Goal: Transaction & Acquisition: Purchase product/service

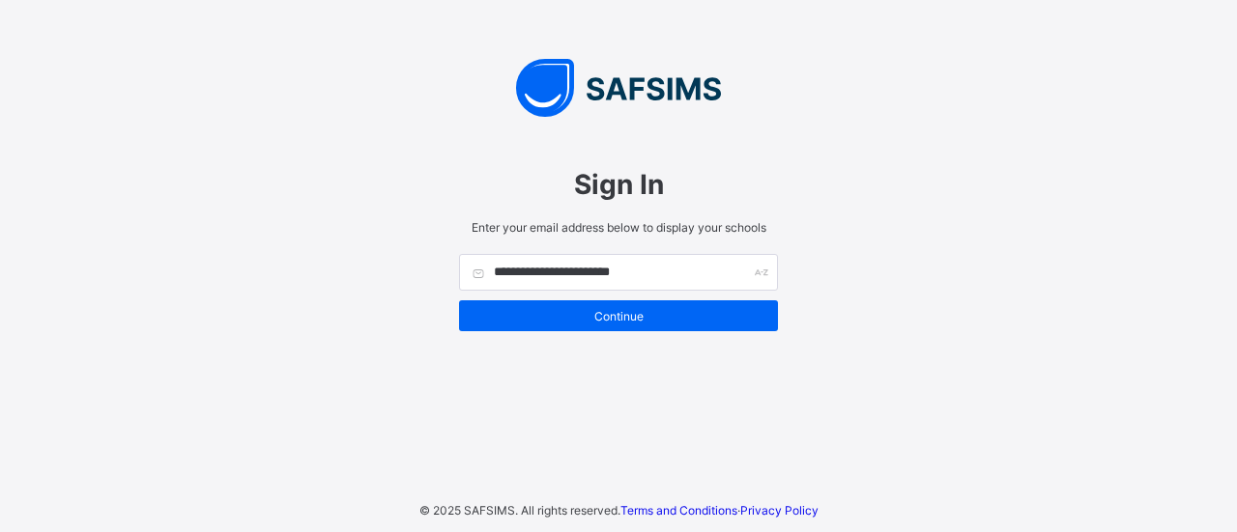
type input "**********"
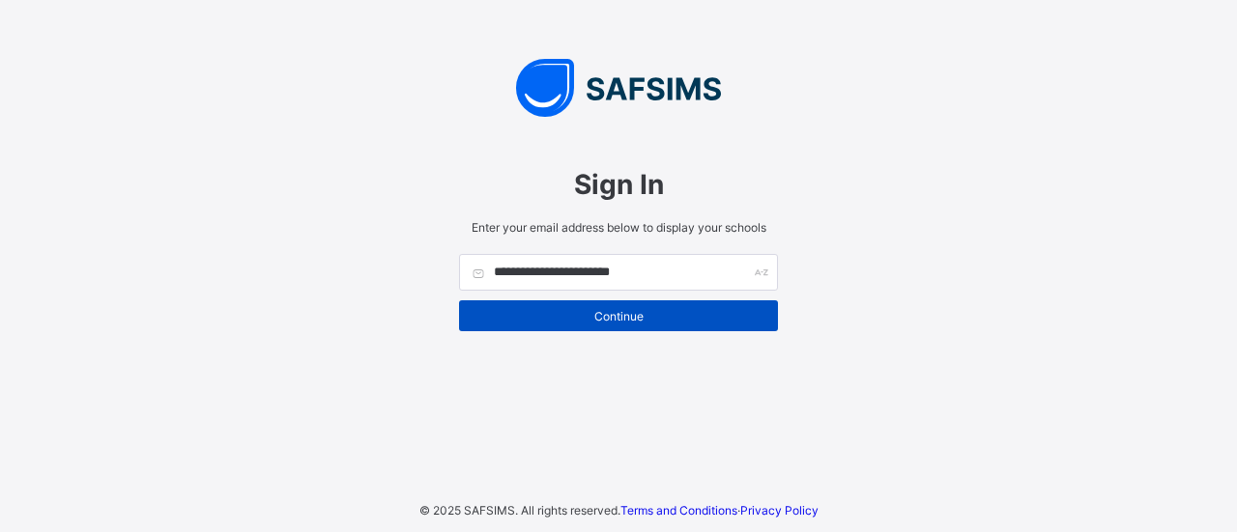
type input "**********"
click at [590, 321] on span "Continue" at bounding box center [619, 316] width 290 height 14
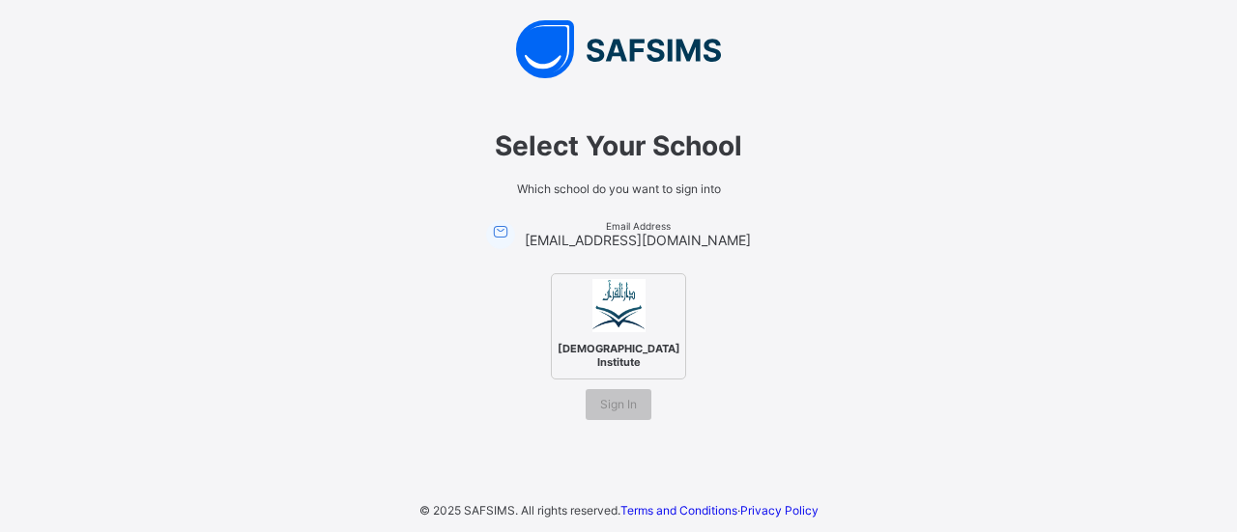
click at [590, 321] on div "Darul Quran Institute" at bounding box center [618, 326] width 135 height 106
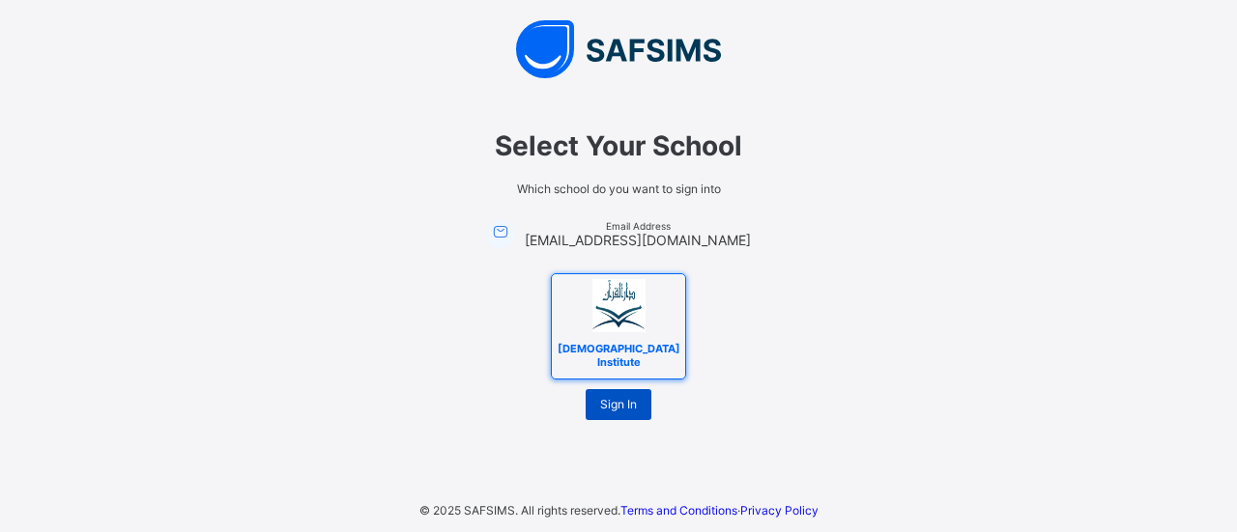
click at [618, 397] on span "Sign In" at bounding box center [618, 404] width 37 height 14
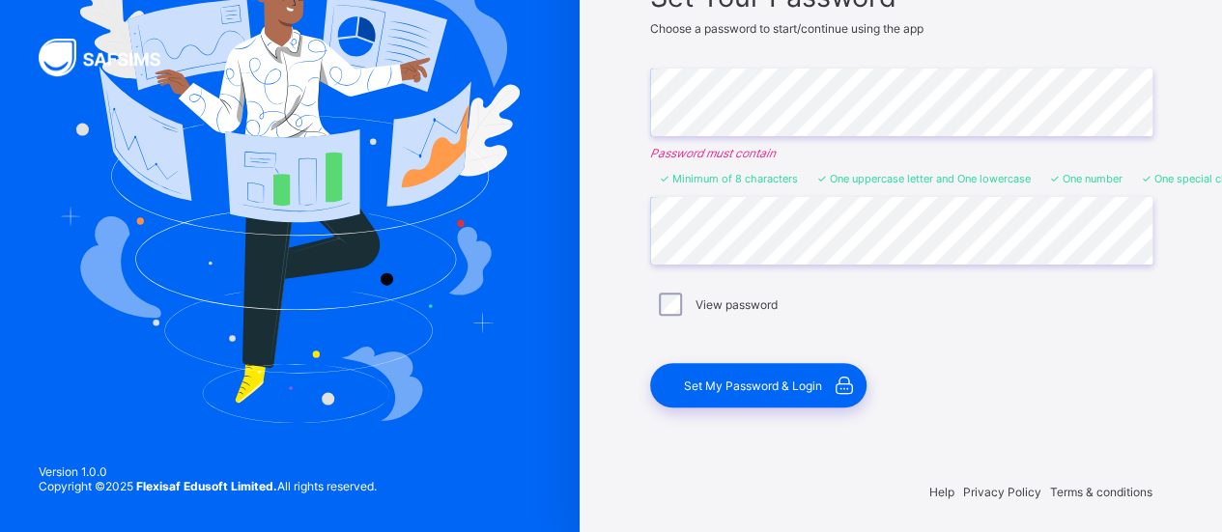
scroll to position [188, 0]
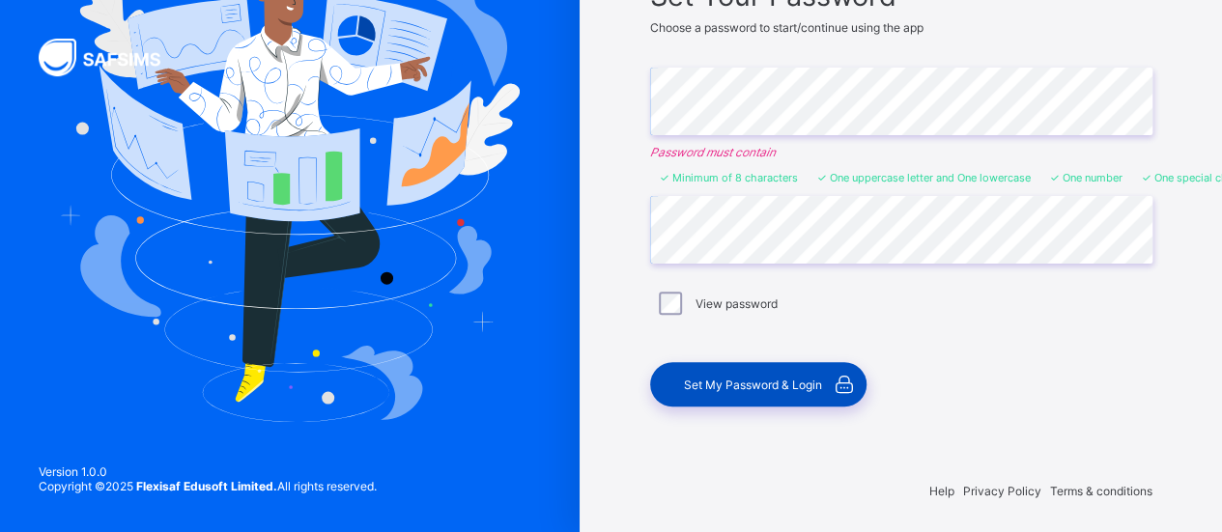
click at [734, 369] on div "Set My Password & Login" at bounding box center [758, 384] width 216 height 44
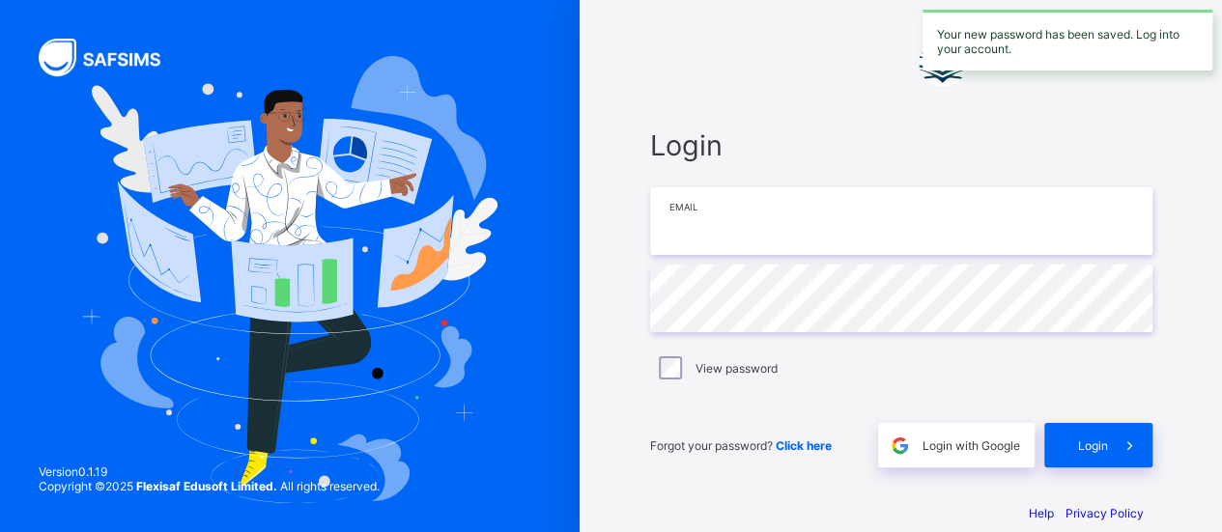
click at [783, 222] on input "email" at bounding box center [901, 221] width 502 height 68
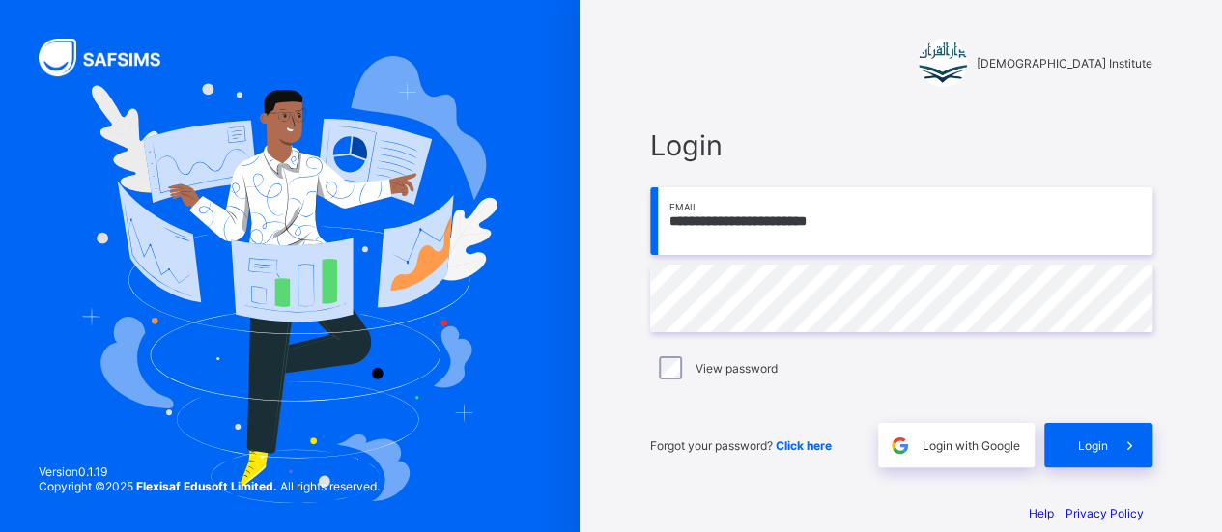
type input "**********"
click at [1075, 442] on div "Login" at bounding box center [1099, 445] width 108 height 44
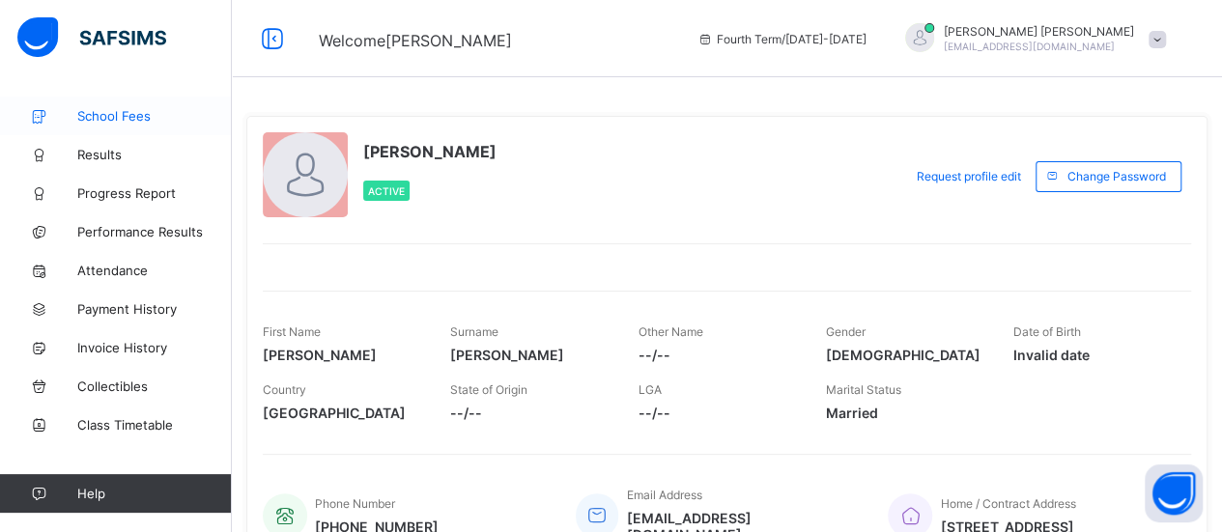
click at [108, 114] on span "School Fees" at bounding box center [154, 115] width 155 height 15
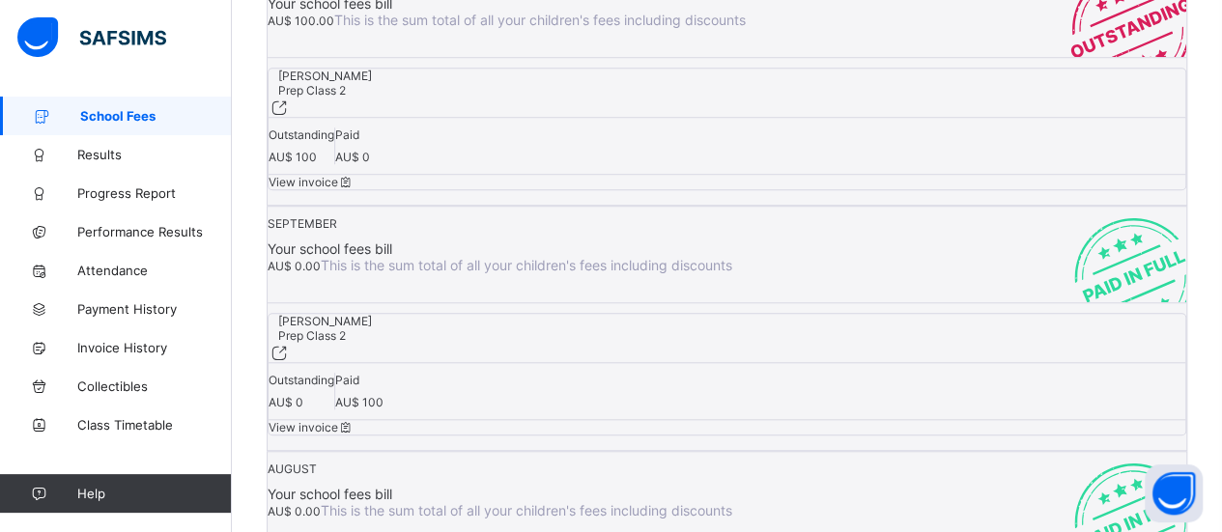
scroll to position [710, 0]
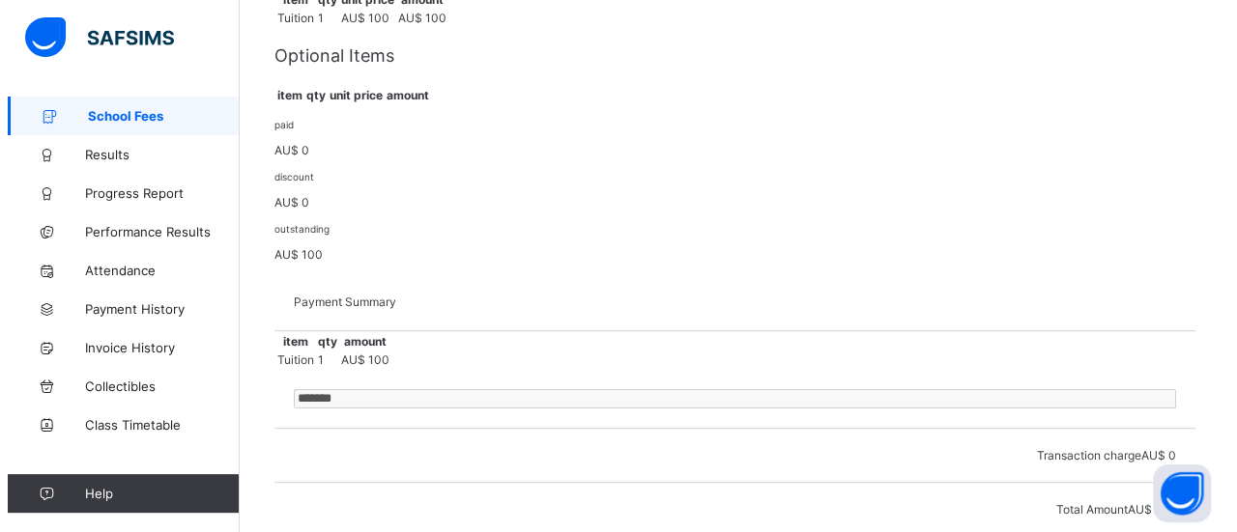
scroll to position [466, 0]
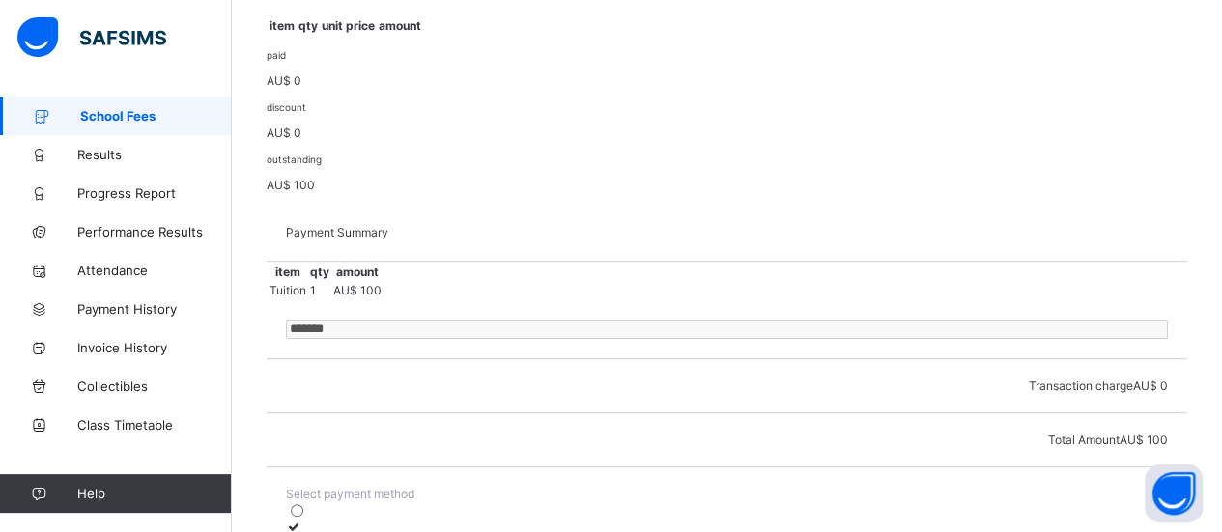
click at [302, 520] on icon at bounding box center [294, 527] width 16 height 14
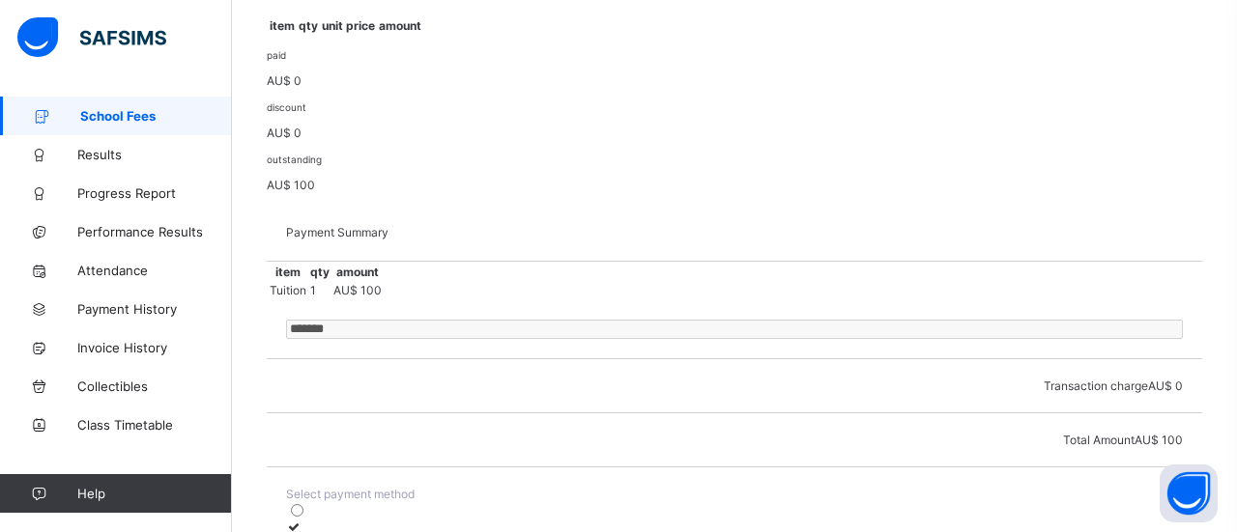
scroll to position [498, 0]
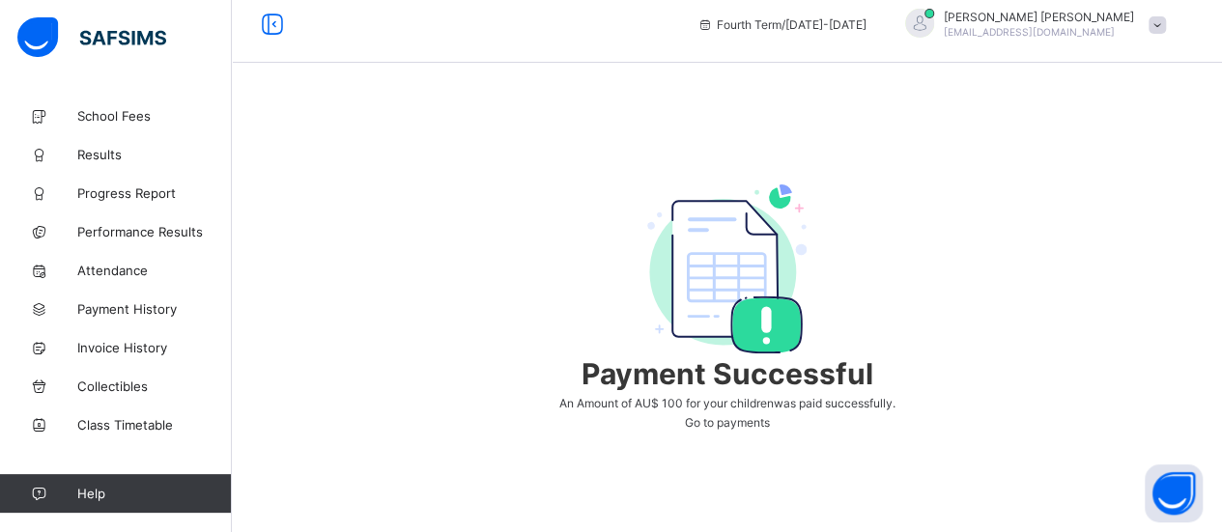
scroll to position [183, 0]
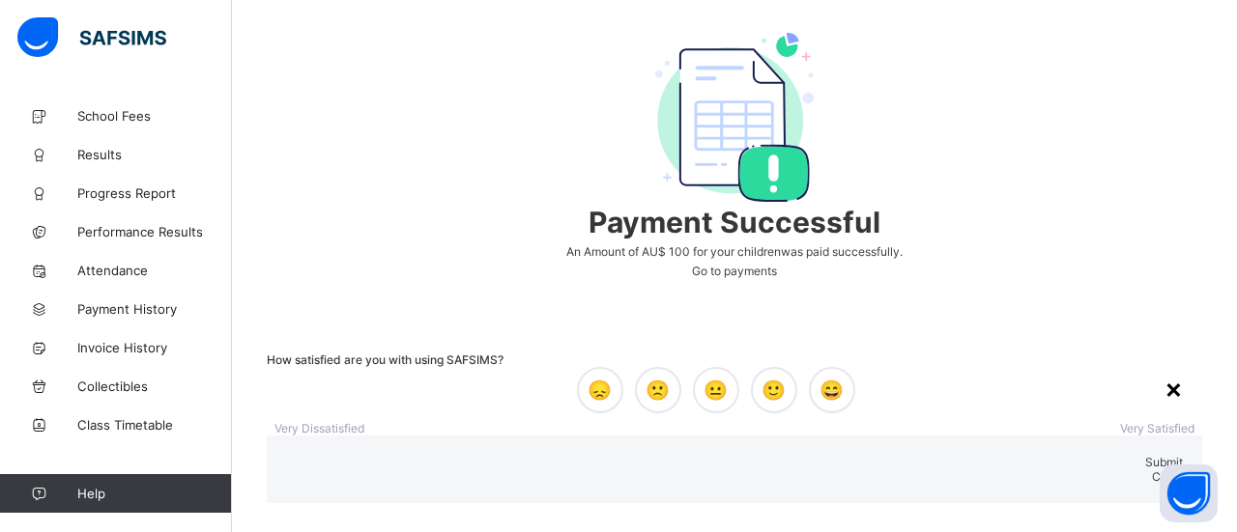
click at [1164, 372] on div "×" at bounding box center [1173, 388] width 18 height 33
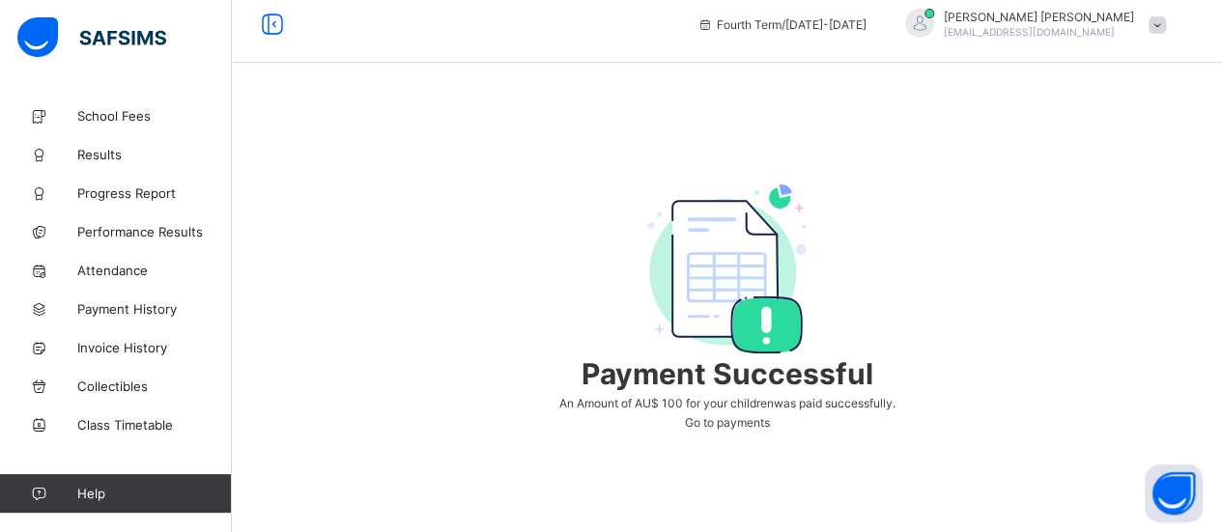
click at [728, 416] on span "Go to payments" at bounding box center [727, 423] width 85 height 14
